Goal: Feedback & Contribution: Submit feedback/report problem

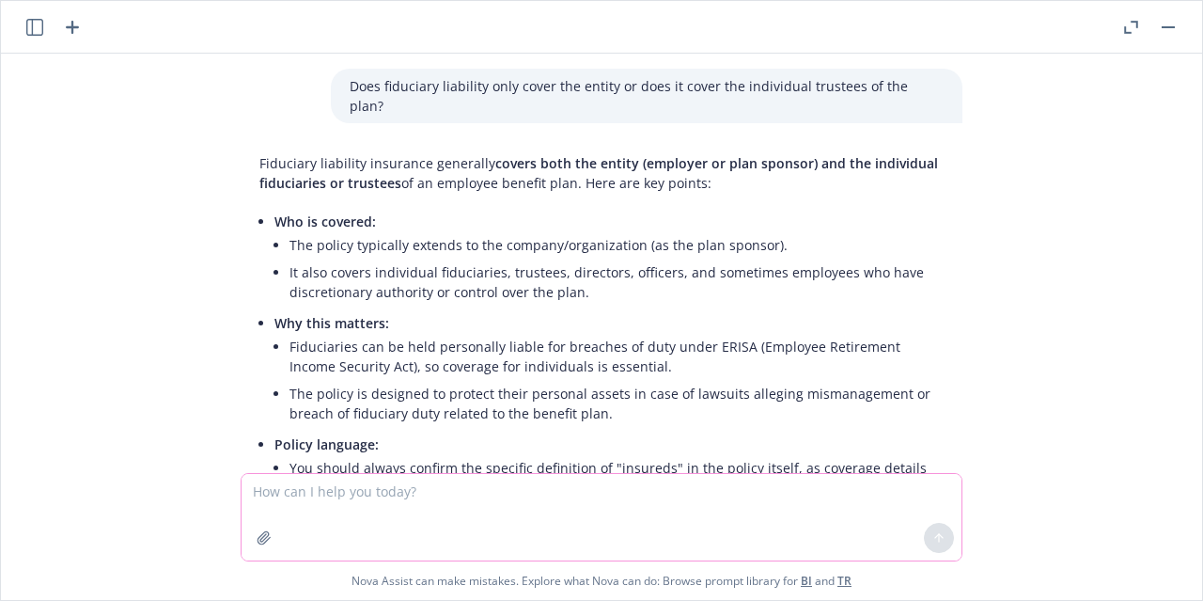
click at [419, 490] on textarea at bounding box center [602, 517] width 720 height 86
paste textarea "Something your team may want to discuss. The Handicap Stroke allocation as show…"
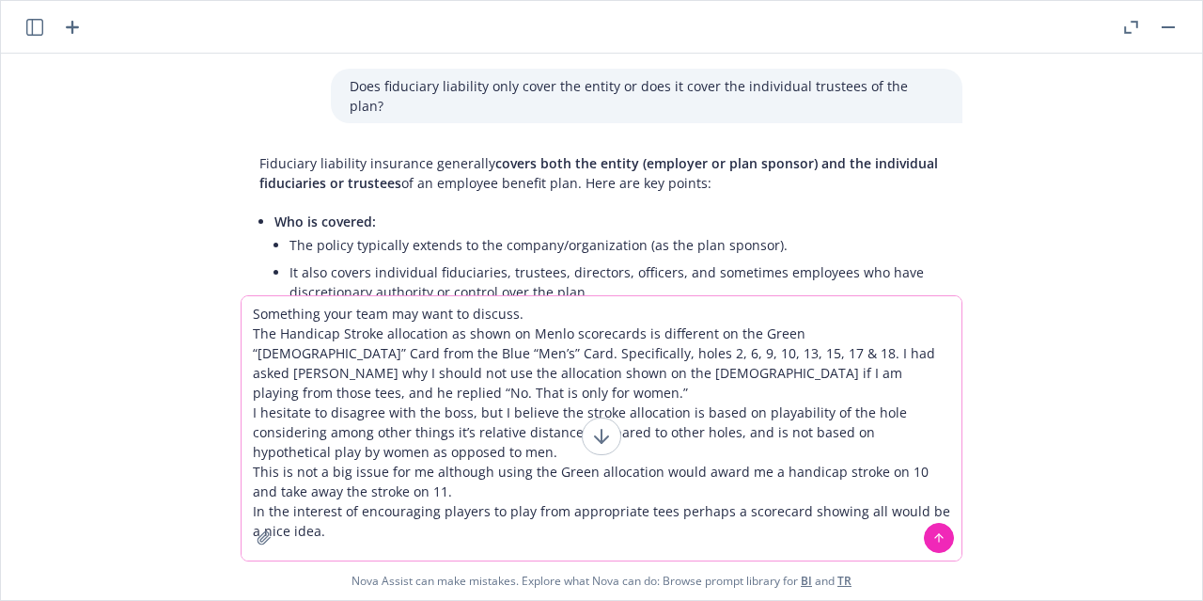
type textarea "Something your team may want to discuss. The Handicap Stroke allocation as show…"
click at [932, 538] on icon at bounding box center [938, 537] width 13 height 13
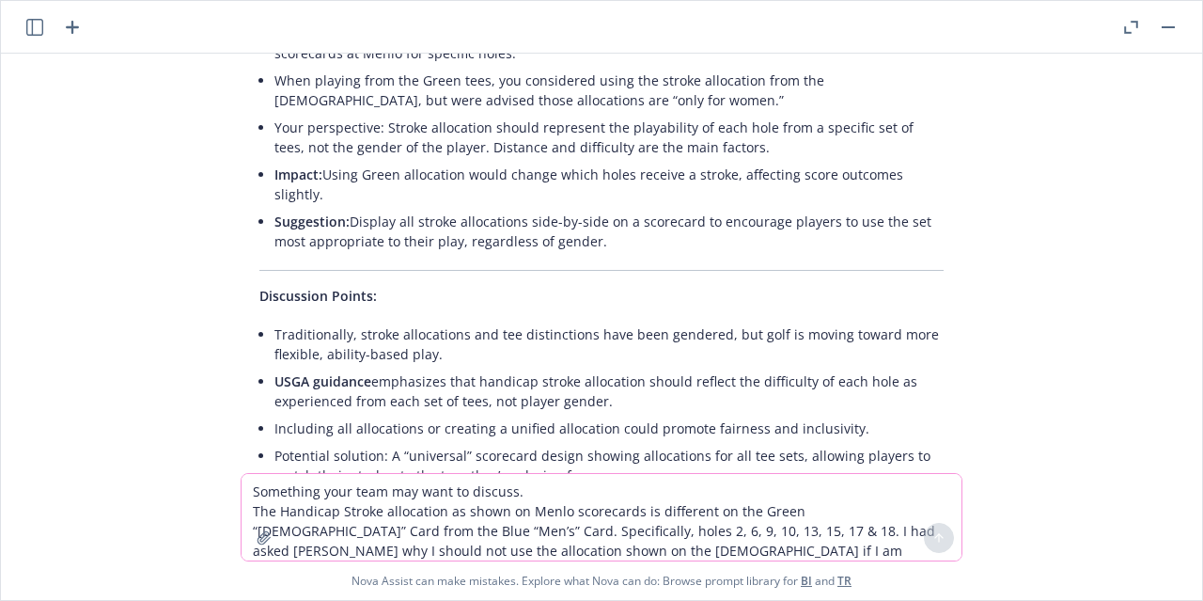
scroll to position [973, 0]
